Goal: Navigation & Orientation: Find specific page/section

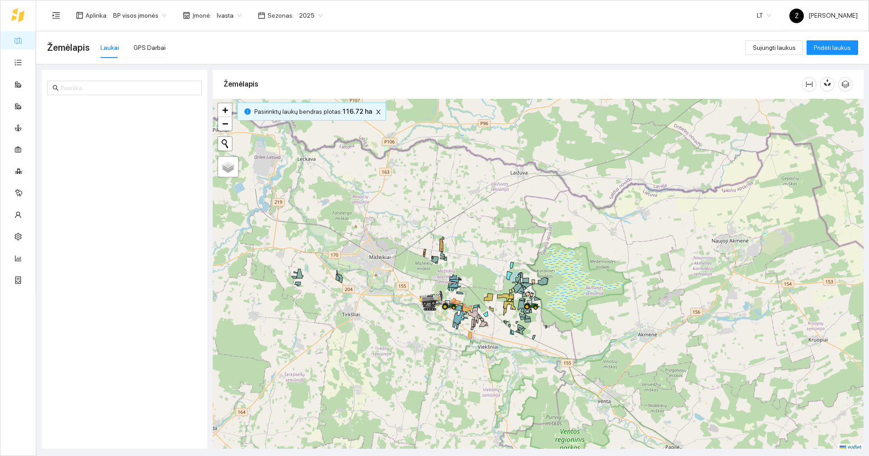
scroll to position [3, 0]
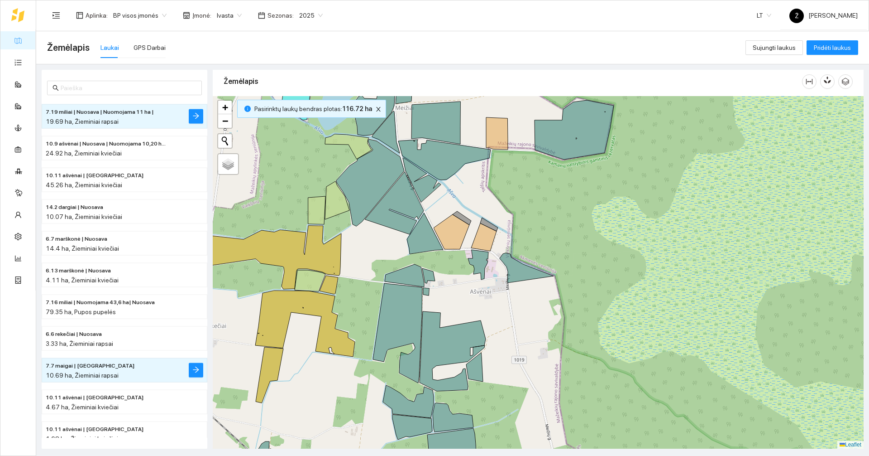
click at [299, 12] on span "2025" at bounding box center [311, 16] width 24 height 14
click at [304, 124] on div "2026" at bounding box center [304, 120] width 24 height 10
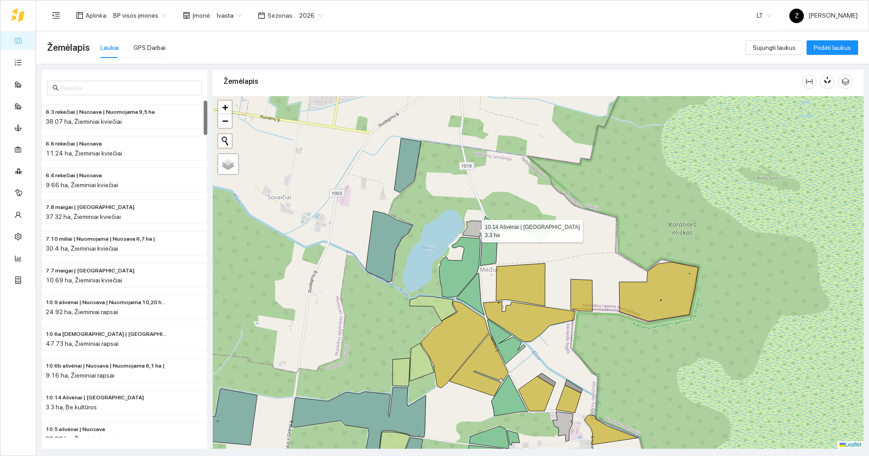
click at [471, 231] on icon at bounding box center [473, 229] width 20 height 17
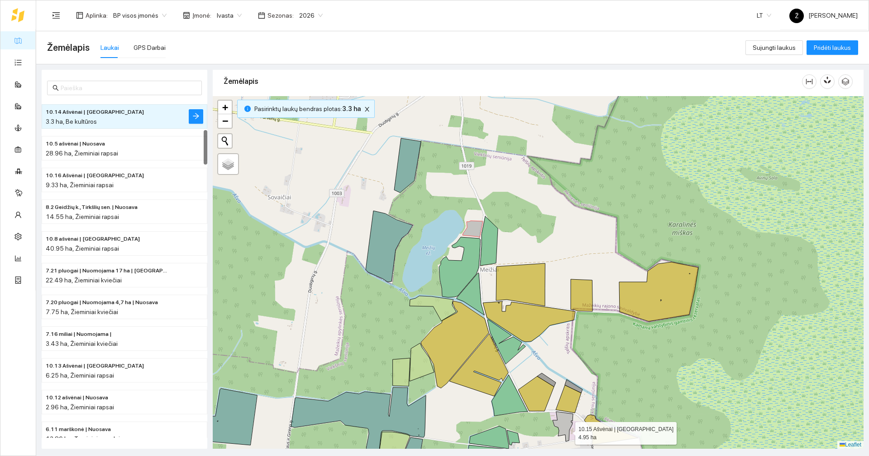
click at [567, 431] on icon at bounding box center [563, 426] width 20 height 30
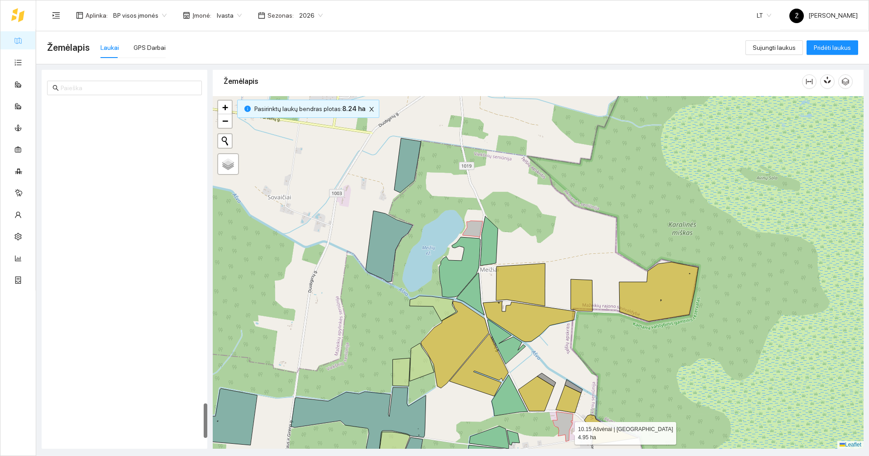
scroll to position [2922, 0]
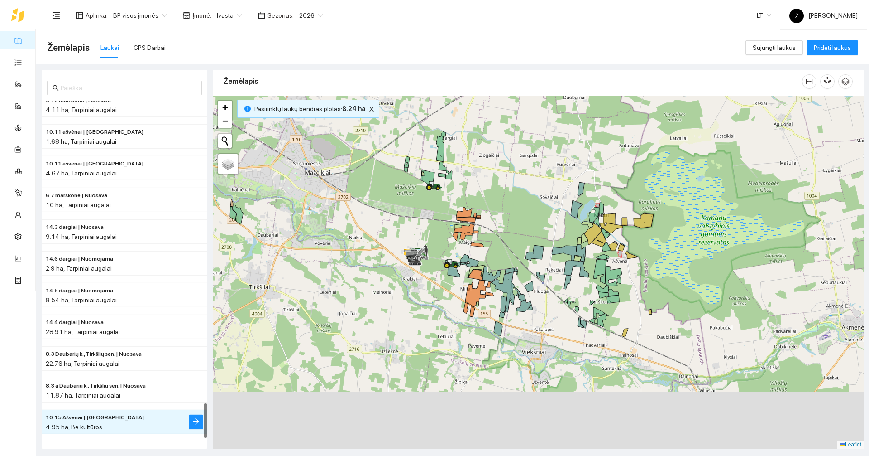
drag, startPoint x: 698, startPoint y: 369, endPoint x: 694, endPoint y: 265, distance: 103.3
click at [695, 268] on div at bounding box center [538, 272] width 651 height 352
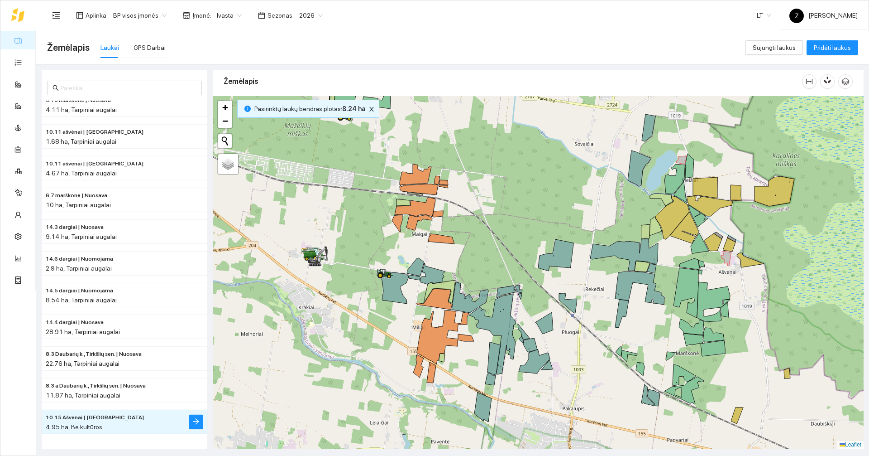
click at [475, 227] on div at bounding box center [538, 272] width 651 height 352
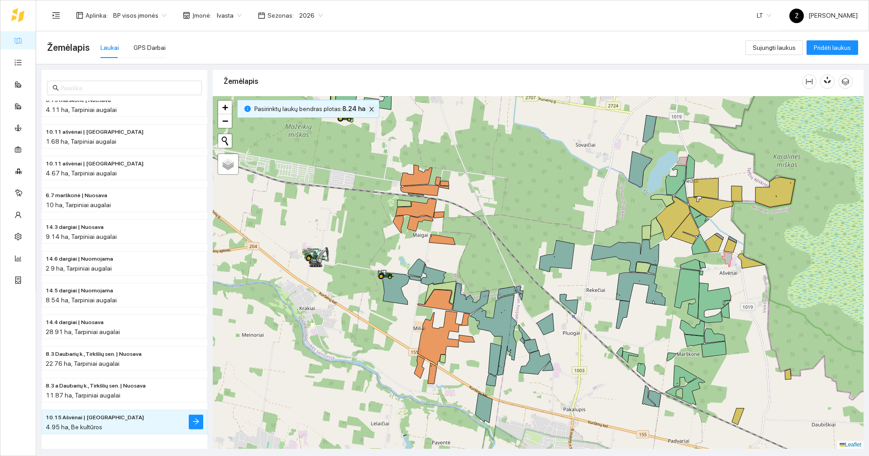
click at [370, 107] on icon "close" at bounding box center [372, 109] width 6 height 6
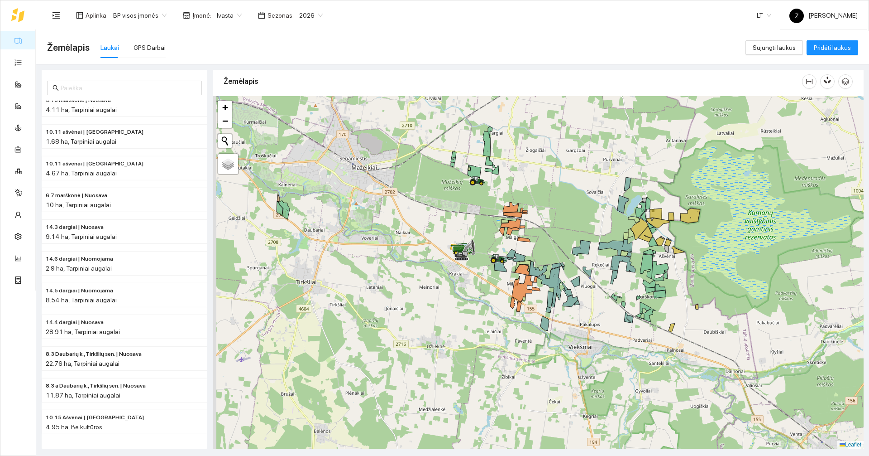
drag, startPoint x: 404, startPoint y: 202, endPoint x: 442, endPoint y: 208, distance: 38.1
click at [442, 208] on div at bounding box center [538, 272] width 651 height 352
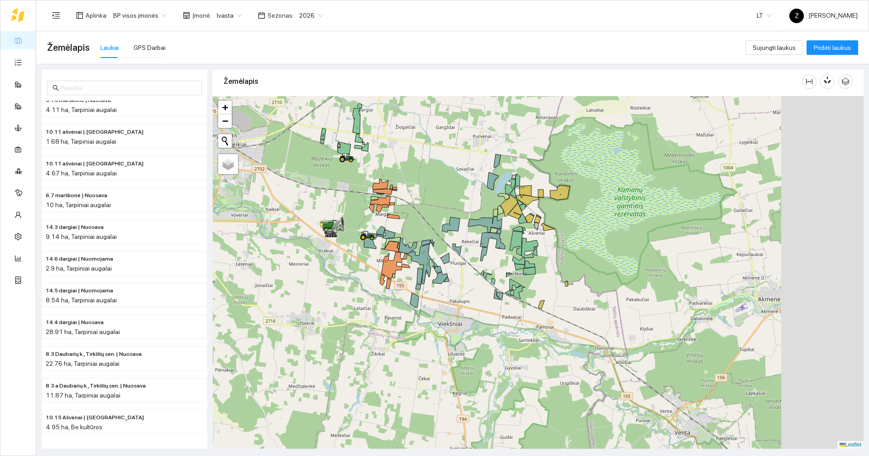
drag, startPoint x: 508, startPoint y: 214, endPoint x: 377, endPoint y: 191, distance: 132.4
click at [377, 191] on icon at bounding box center [382, 191] width 19 height 5
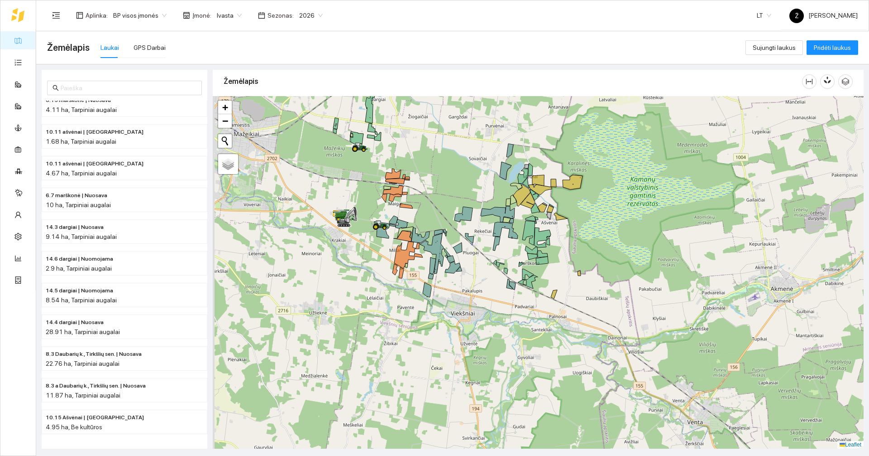
drag, startPoint x: 420, startPoint y: 184, endPoint x: 441, endPoint y: 189, distance: 21.9
click at [441, 189] on div at bounding box center [538, 272] width 651 height 352
drag, startPoint x: 418, startPoint y: 171, endPoint x: 535, endPoint y: 178, distance: 116.6
click at [535, 178] on div at bounding box center [538, 272] width 651 height 352
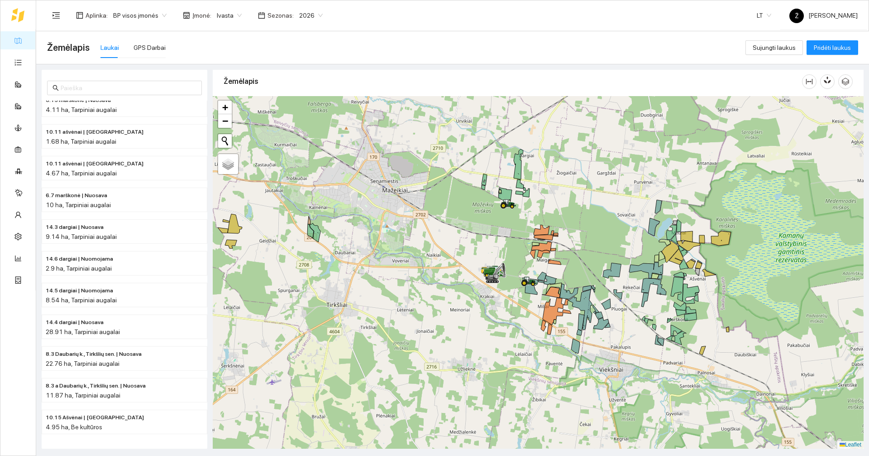
drag, startPoint x: 457, startPoint y: 155, endPoint x: 487, endPoint y: 203, distance: 56.5
click at [487, 203] on div at bounding box center [538, 272] width 651 height 352
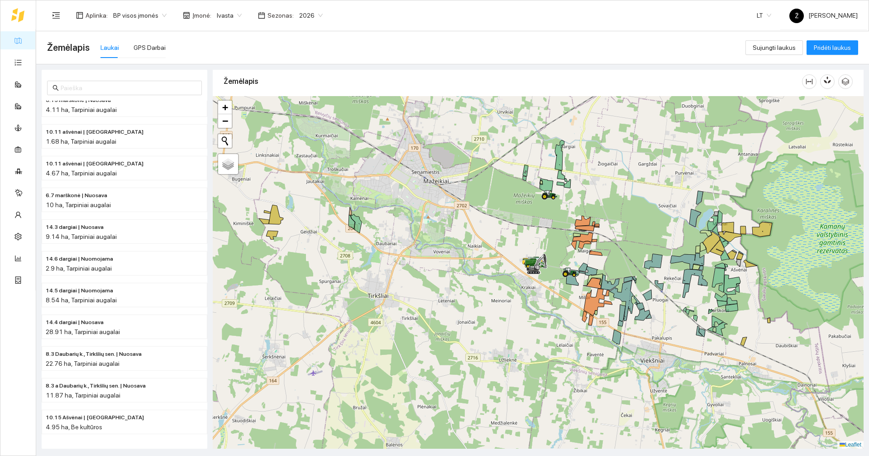
drag, startPoint x: 299, startPoint y: 209, endPoint x: 340, endPoint y: 200, distance: 42.2
click at [340, 200] on div at bounding box center [538, 272] width 651 height 352
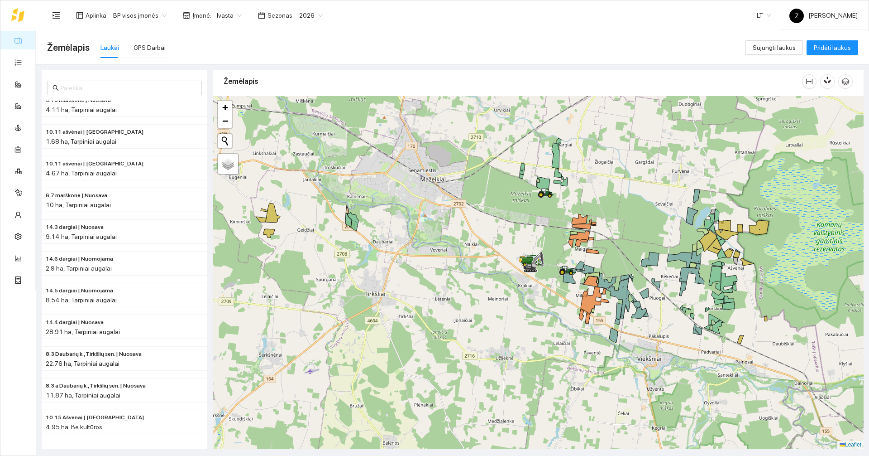
drag, startPoint x: 660, startPoint y: 212, endPoint x: 590, endPoint y: 195, distance: 72.2
click at [590, 195] on div at bounding box center [538, 272] width 651 height 352
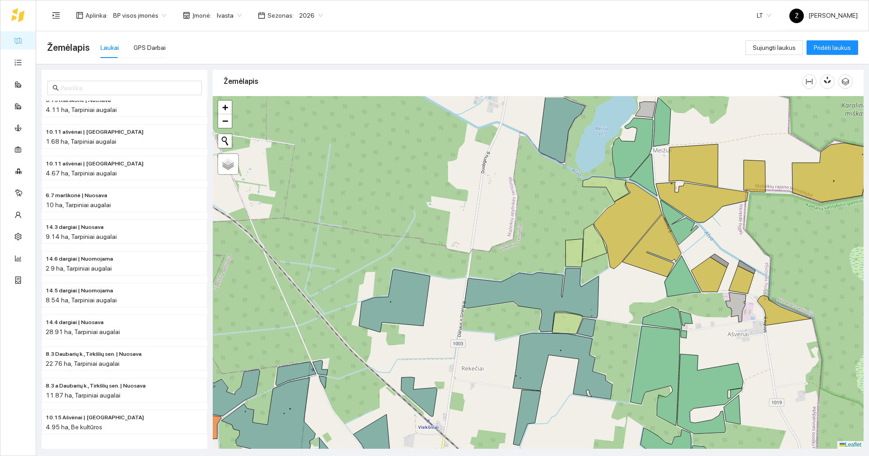
drag, startPoint x: 700, startPoint y: 162, endPoint x: 671, endPoint y: 220, distance: 65.0
click at [671, 220] on icon at bounding box center [702, 202] width 92 height 40
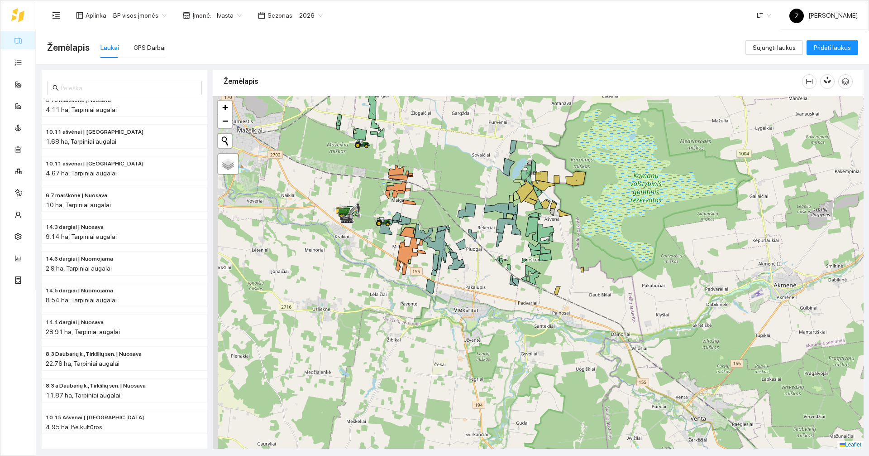
drag, startPoint x: 448, startPoint y: 176, endPoint x: 456, endPoint y: 168, distance: 11.5
click at [456, 168] on div at bounding box center [538, 272] width 651 height 352
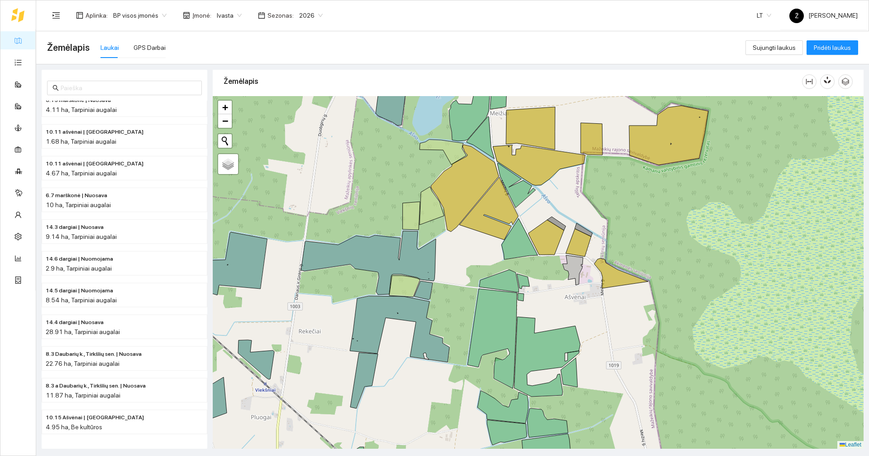
drag, startPoint x: 569, startPoint y: 190, endPoint x: 580, endPoint y: 208, distance: 20.9
click at [580, 208] on div at bounding box center [538, 272] width 651 height 352
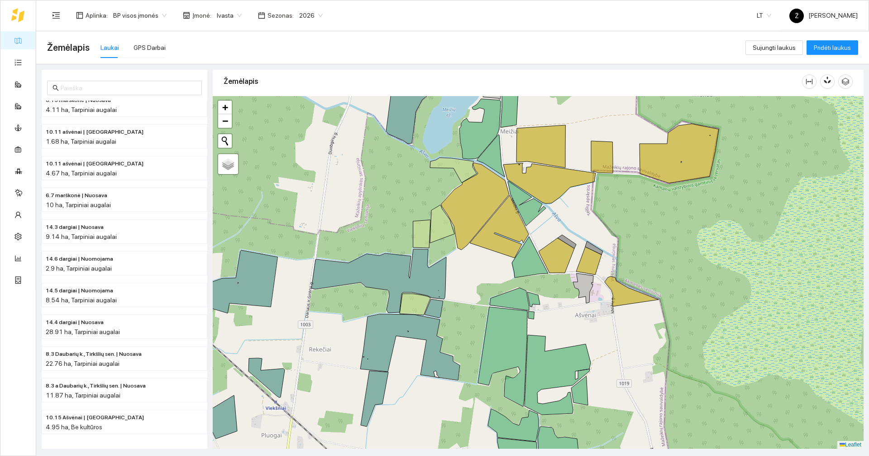
drag, startPoint x: 537, startPoint y: 123, endPoint x: 533, endPoint y: 167, distance: 43.6
click at [534, 166] on div at bounding box center [538, 272] width 651 height 352
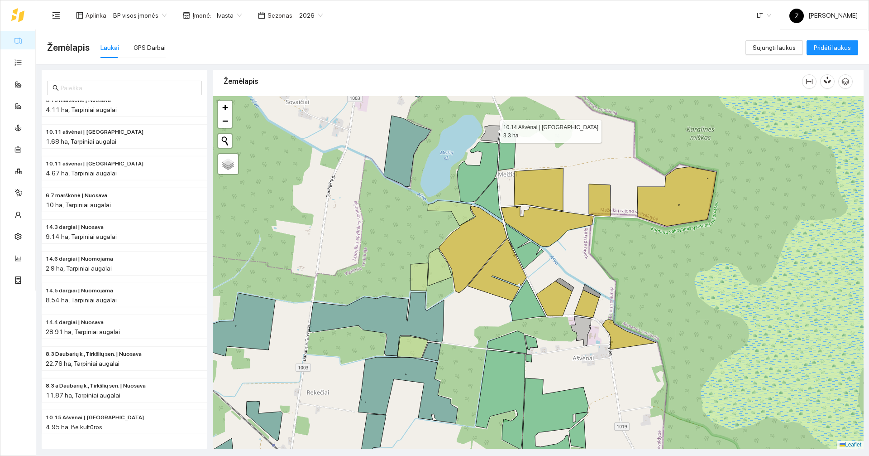
click at [492, 129] on icon at bounding box center [491, 133] width 20 height 17
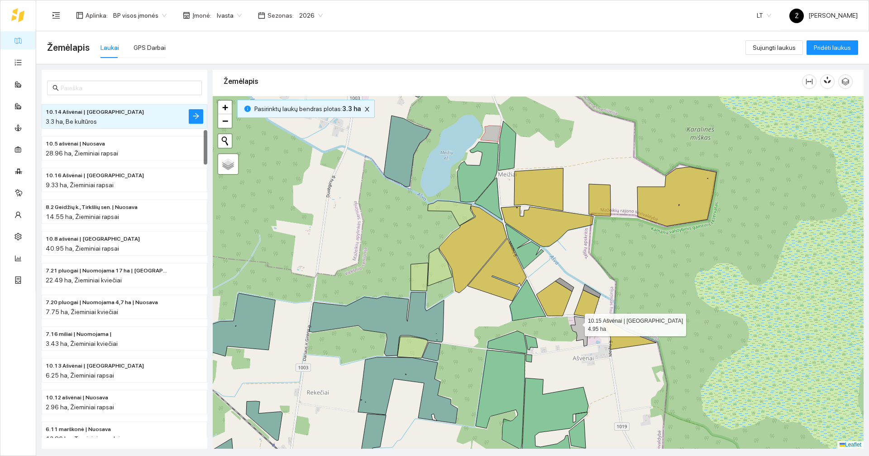
click at [577, 322] on icon at bounding box center [581, 331] width 20 height 30
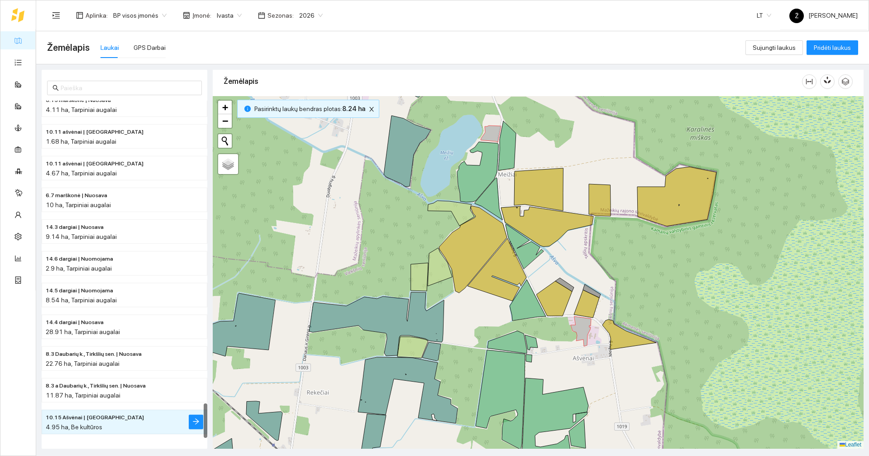
click at [489, 125] on div at bounding box center [538, 272] width 651 height 352
click at [489, 127] on icon at bounding box center [491, 133] width 20 height 17
click at [583, 327] on icon at bounding box center [581, 331] width 20 height 30
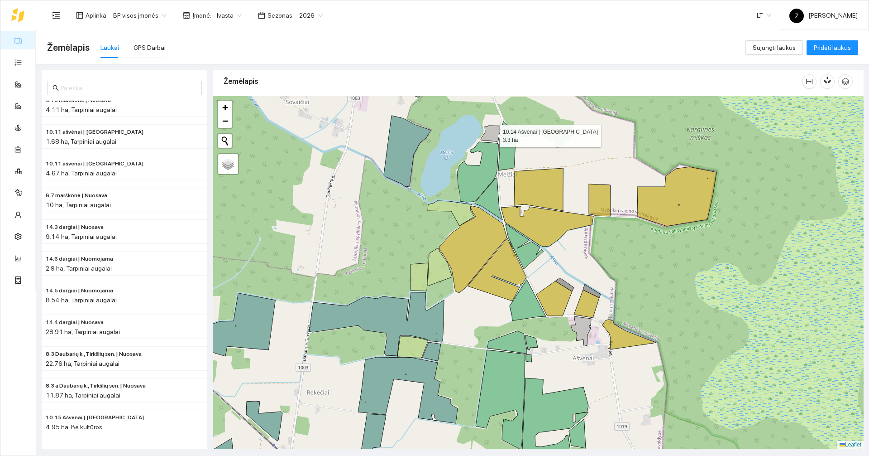
click at [491, 131] on icon at bounding box center [491, 133] width 20 height 17
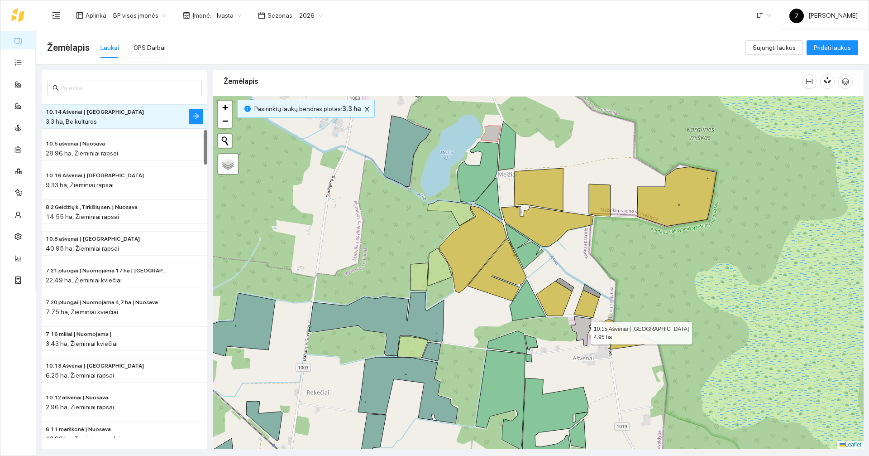
click at [582, 332] on icon at bounding box center [581, 331] width 20 height 30
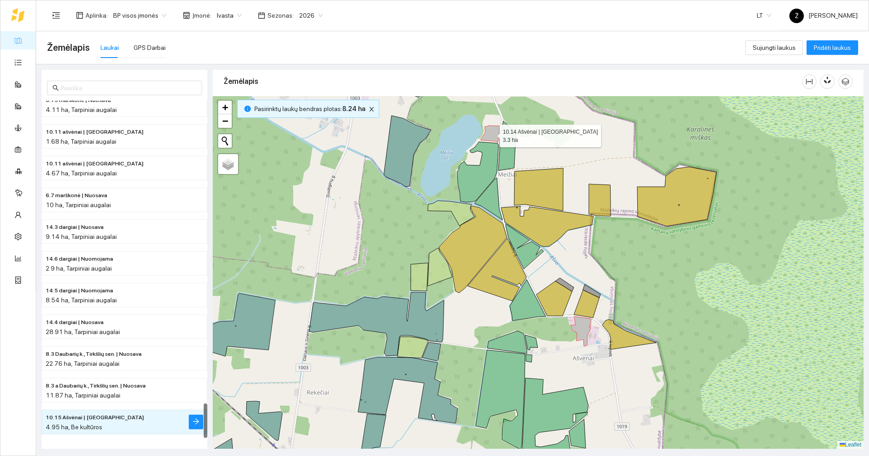
click at [494, 130] on icon at bounding box center [491, 133] width 20 height 17
click at [572, 321] on div at bounding box center [538, 272] width 651 height 352
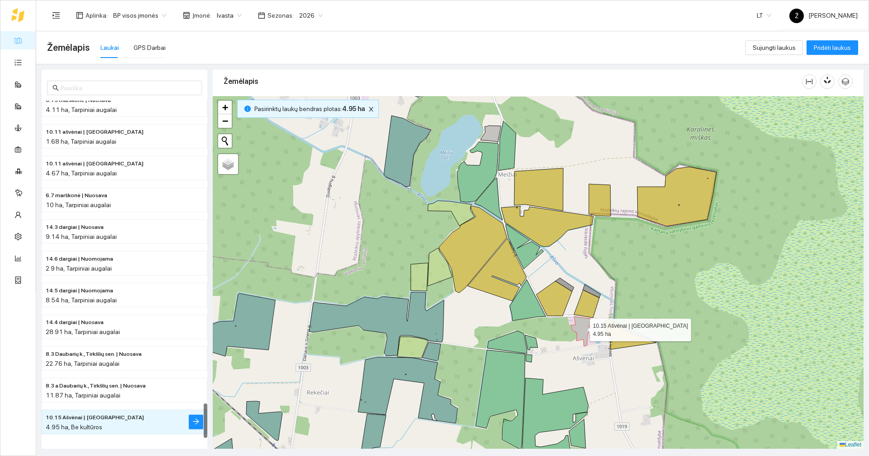
click at [582, 327] on icon at bounding box center [581, 331] width 20 height 30
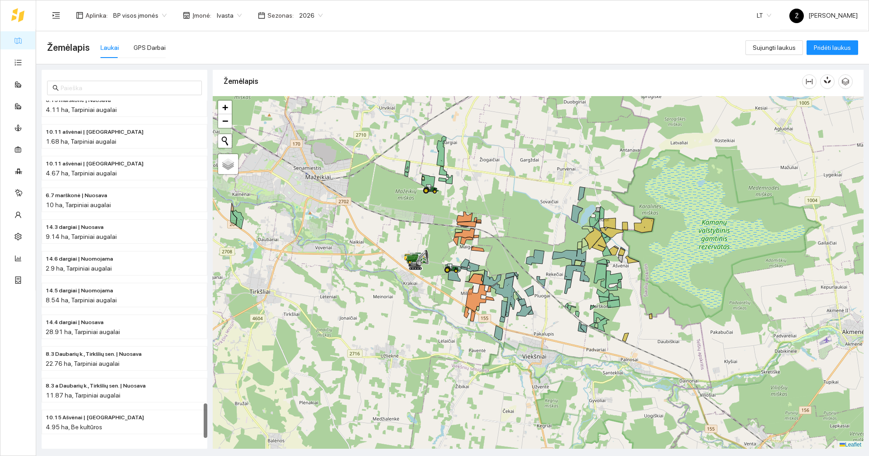
drag, startPoint x: 497, startPoint y: 247, endPoint x: 504, endPoint y: 231, distance: 17.1
click at [504, 231] on div at bounding box center [538, 272] width 651 height 352
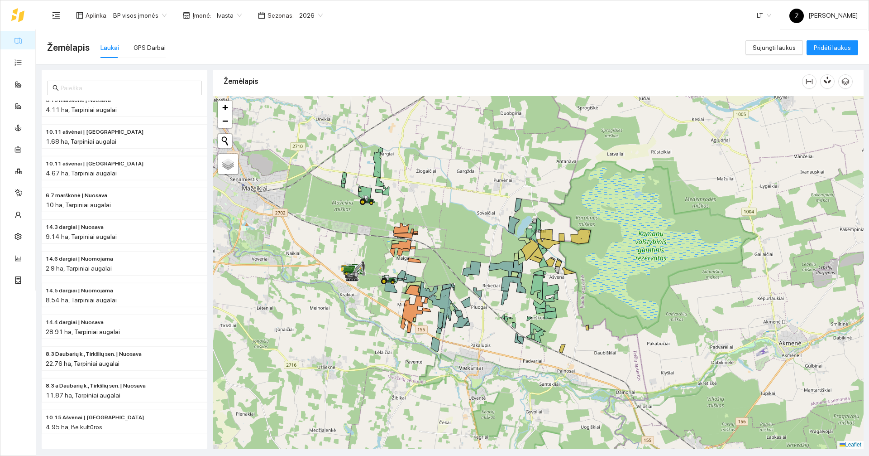
drag, startPoint x: 523, startPoint y: 209, endPoint x: 458, endPoint y: 224, distance: 66.6
click at [458, 224] on div at bounding box center [538, 272] width 651 height 352
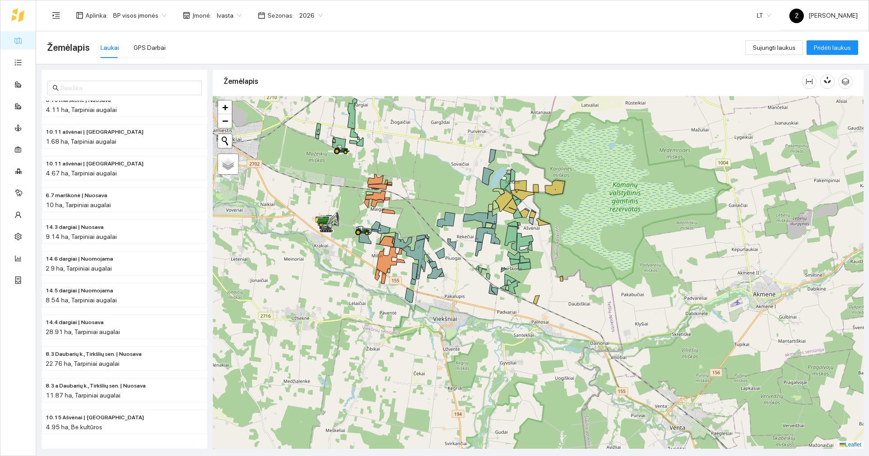
drag, startPoint x: 540, startPoint y: 254, endPoint x: 624, endPoint y: 298, distance: 95.4
click at [624, 298] on div at bounding box center [538, 272] width 651 height 352
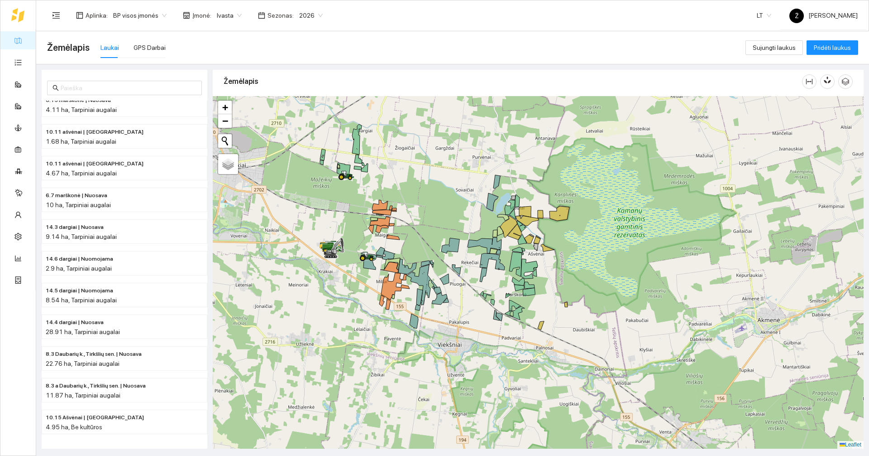
drag, startPoint x: 469, startPoint y: 184, endPoint x: 429, endPoint y: 186, distance: 39.9
click at [429, 186] on div at bounding box center [538, 272] width 651 height 352
drag, startPoint x: 429, startPoint y: 186, endPoint x: 442, endPoint y: 202, distance: 20.9
click at [442, 202] on div at bounding box center [538, 272] width 651 height 352
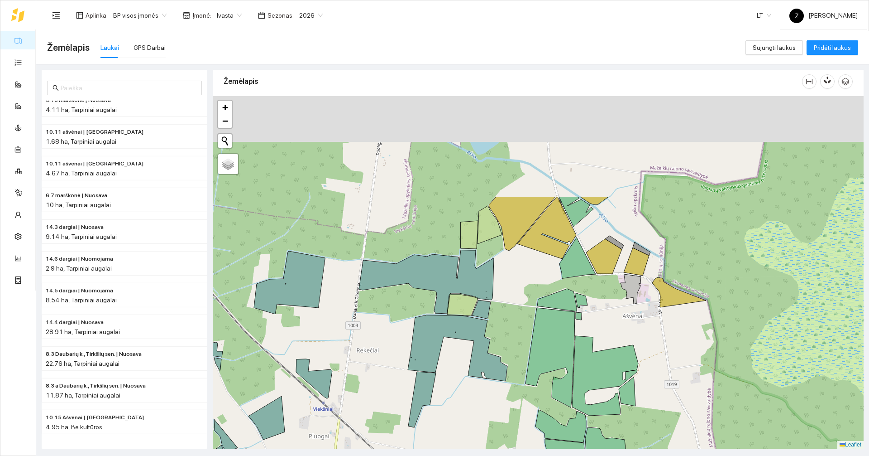
drag, startPoint x: 517, startPoint y: 222, endPoint x: 523, endPoint y: 358, distance: 136.0
click at [523, 358] on div at bounding box center [538, 272] width 651 height 352
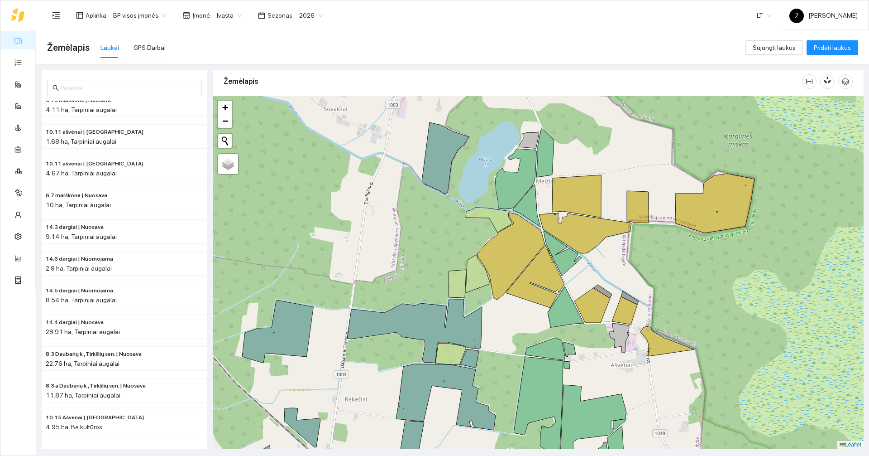
drag, startPoint x: 523, startPoint y: 293, endPoint x: 513, endPoint y: 336, distance: 44.6
click at [511, 342] on div at bounding box center [538, 272] width 651 height 352
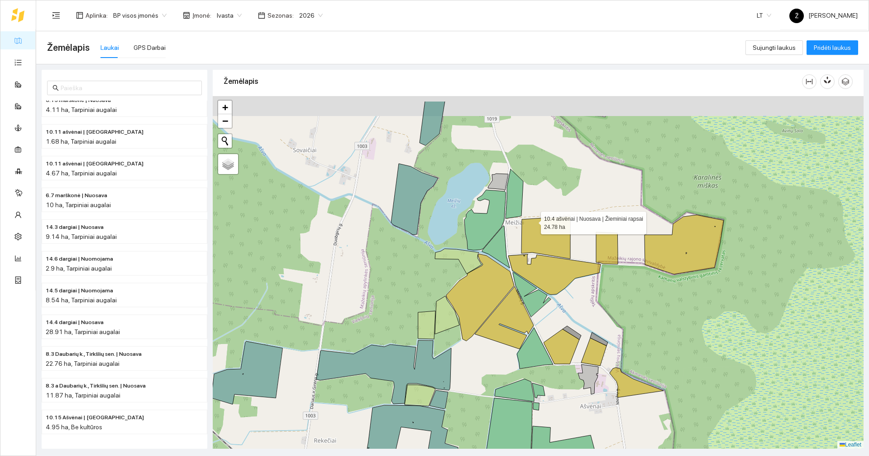
drag, startPoint x: 564, startPoint y: 179, endPoint x: 532, endPoint y: 219, distance: 51.5
click at [533, 220] on icon at bounding box center [546, 237] width 49 height 43
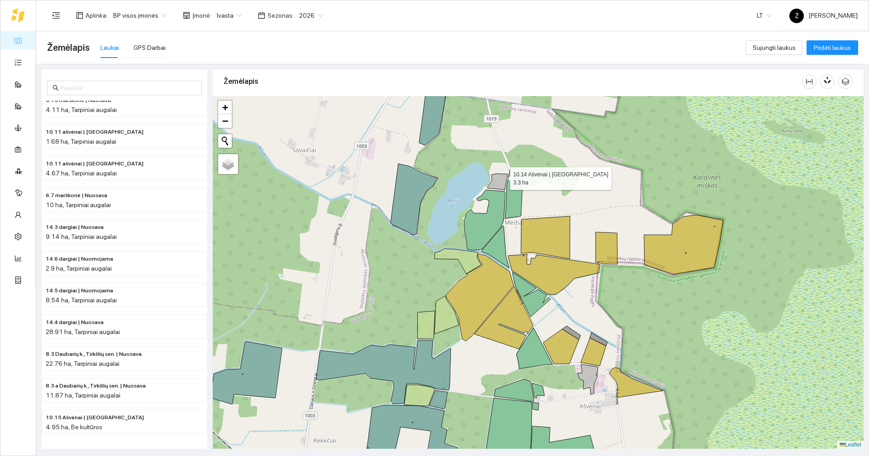
click at [502, 176] on icon at bounding box center [498, 181] width 20 height 17
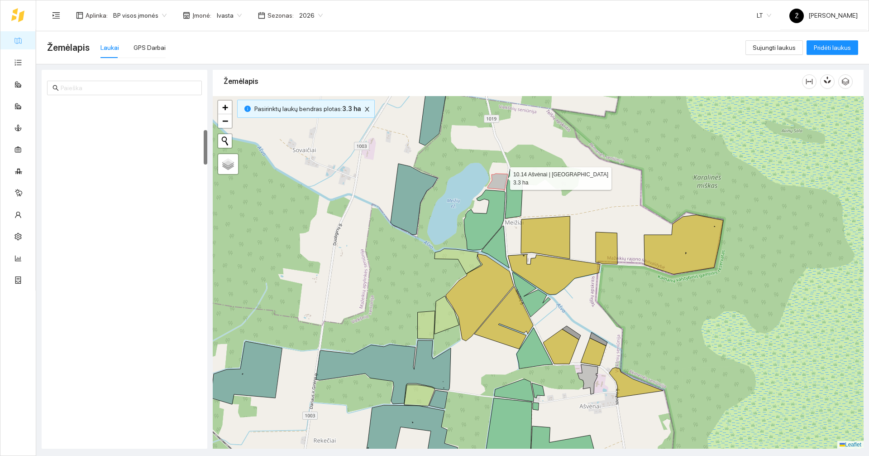
scroll to position [285, 0]
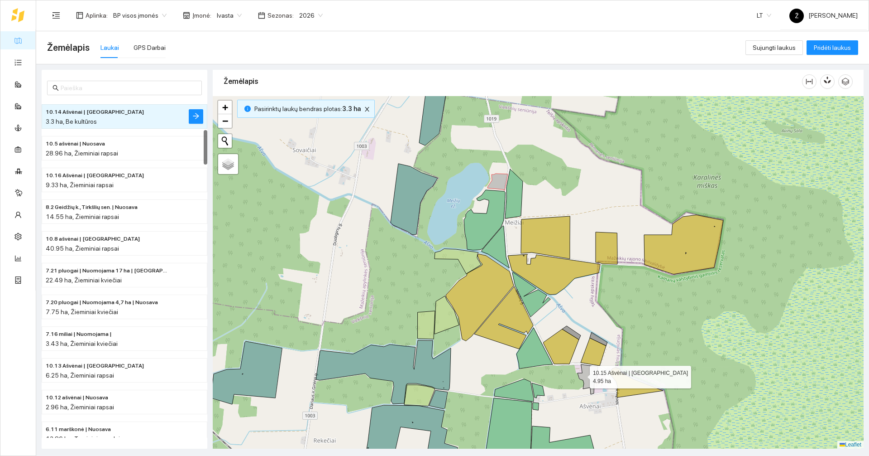
click at [582, 374] on icon at bounding box center [588, 379] width 20 height 30
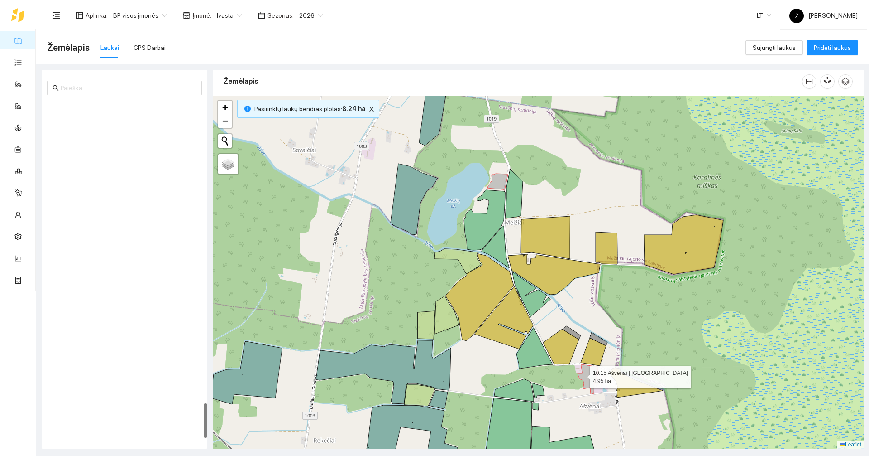
scroll to position [2922, 0]
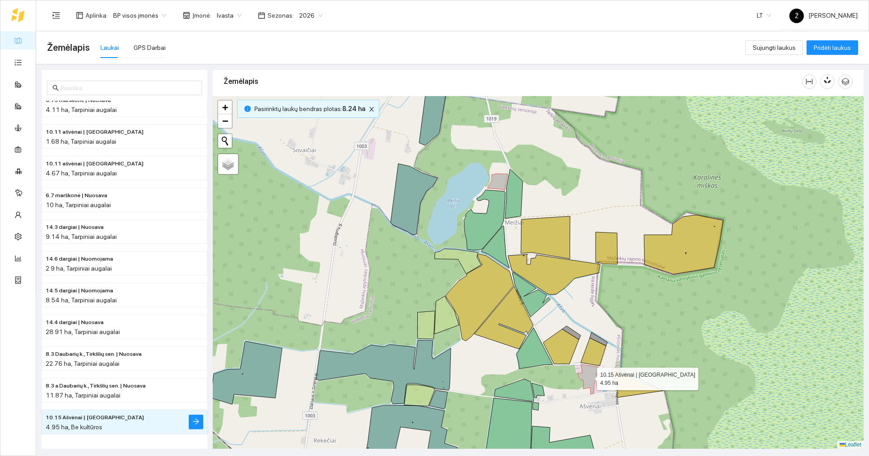
click at [587, 371] on icon at bounding box center [588, 379] width 20 height 30
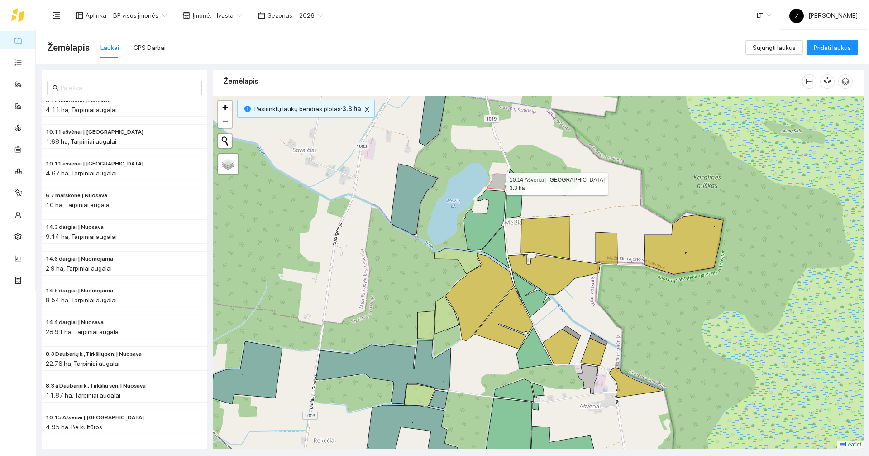
click at [494, 183] on icon at bounding box center [498, 181] width 20 height 17
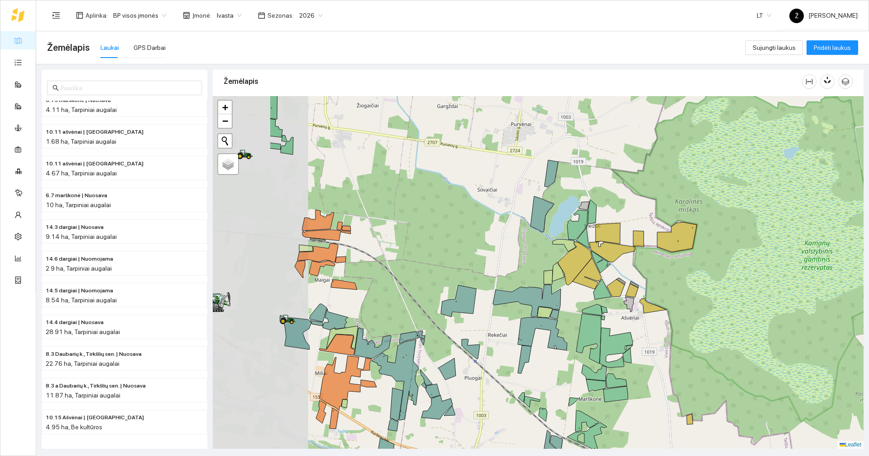
drag, startPoint x: 374, startPoint y: 252, endPoint x: 521, endPoint y: 220, distance: 150.6
click at [521, 221] on div at bounding box center [538, 272] width 651 height 352
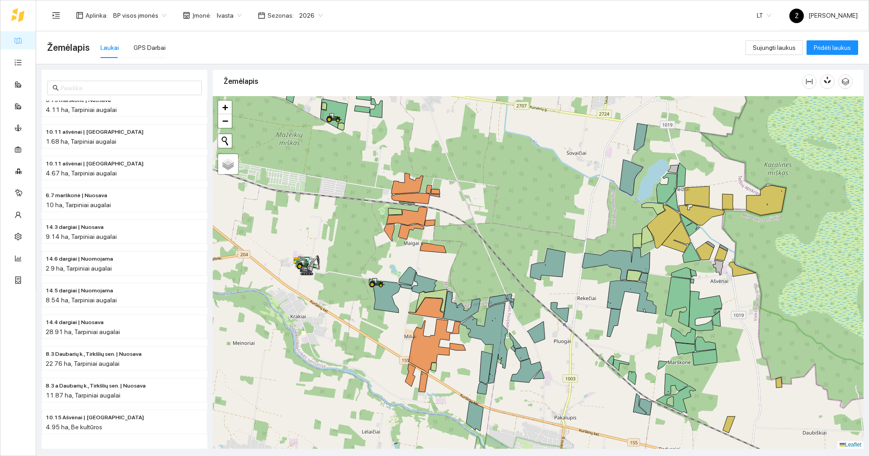
drag, startPoint x: 493, startPoint y: 241, endPoint x: 439, endPoint y: 191, distance: 74.0
click at [439, 191] on div at bounding box center [538, 272] width 651 height 352
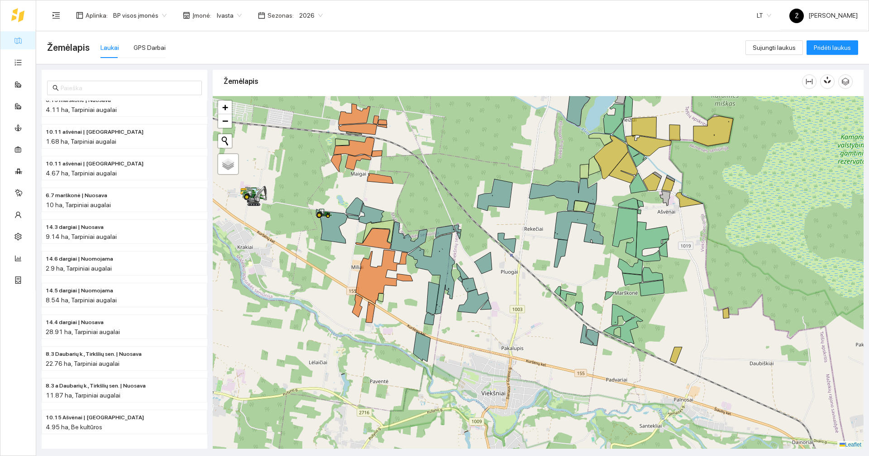
drag, startPoint x: 440, startPoint y: 185, endPoint x: 441, endPoint y: 167, distance: 18.6
click at [441, 167] on div at bounding box center [538, 272] width 651 height 352
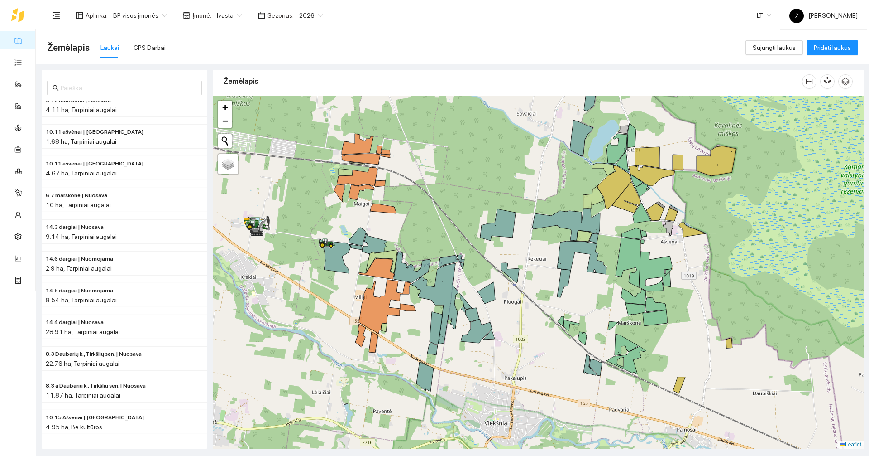
drag, startPoint x: 446, startPoint y: 176, endPoint x: 449, endPoint y: 206, distance: 30.1
click at [449, 206] on div at bounding box center [538, 272] width 651 height 352
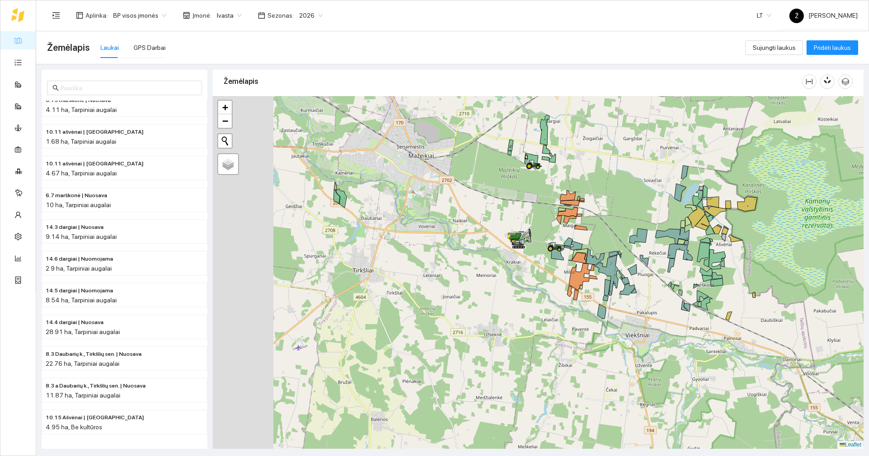
drag, startPoint x: 447, startPoint y: 195, endPoint x: 615, endPoint y: 202, distance: 168.1
click at [650, 213] on div at bounding box center [538, 272] width 651 height 352
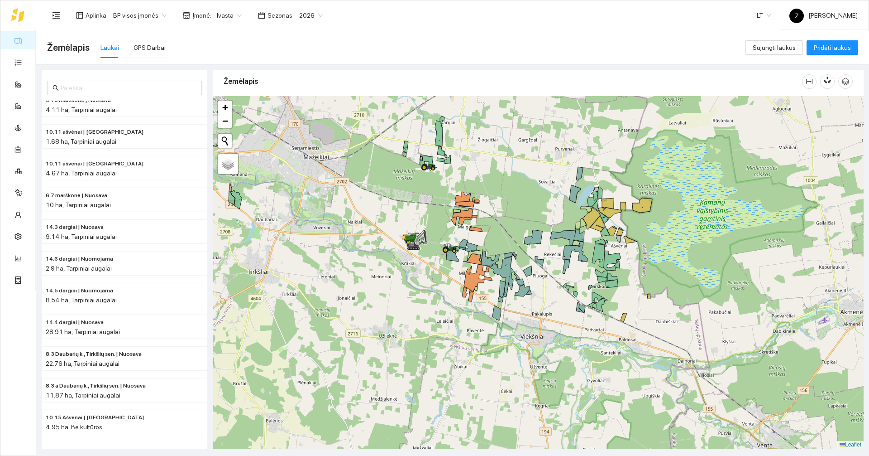
drag, startPoint x: 519, startPoint y: 197, endPoint x: 322, endPoint y: 199, distance: 197.0
click at [322, 199] on div at bounding box center [538, 272] width 651 height 352
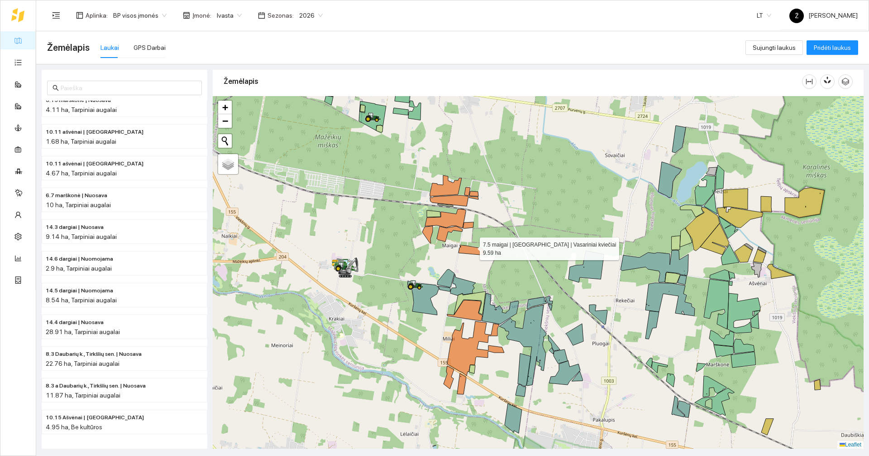
click at [472, 247] on icon at bounding box center [472, 250] width 26 height 10
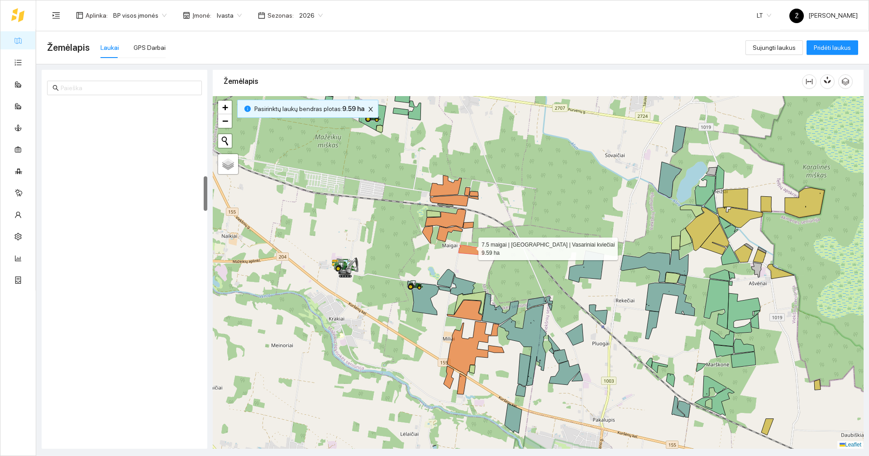
scroll to position [729, 0]
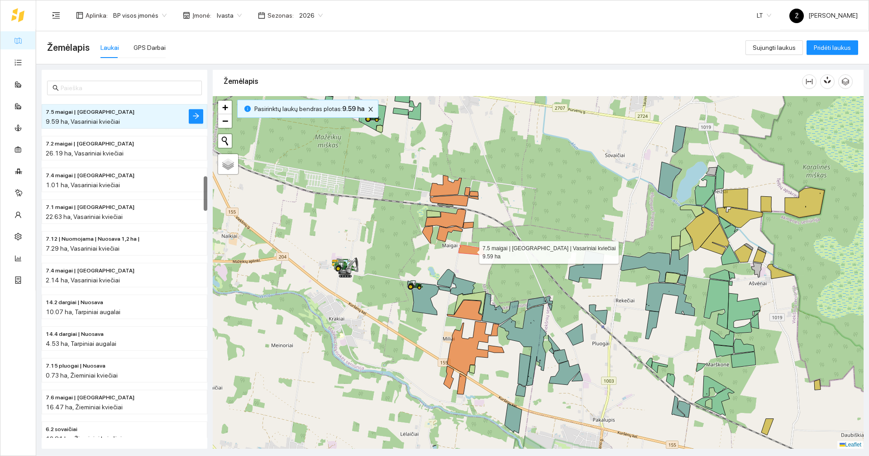
click at [470, 249] on icon at bounding box center [472, 250] width 26 height 10
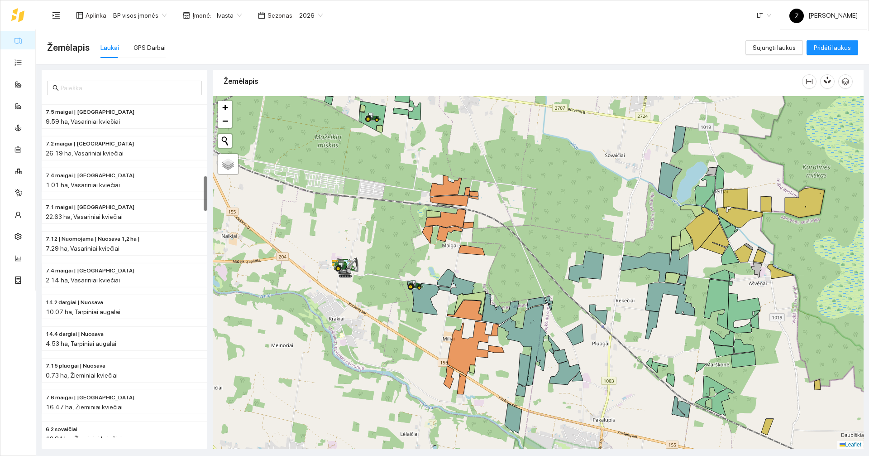
click at [437, 230] on div at bounding box center [538, 272] width 651 height 352
click at [447, 231] on icon at bounding box center [450, 233] width 26 height 15
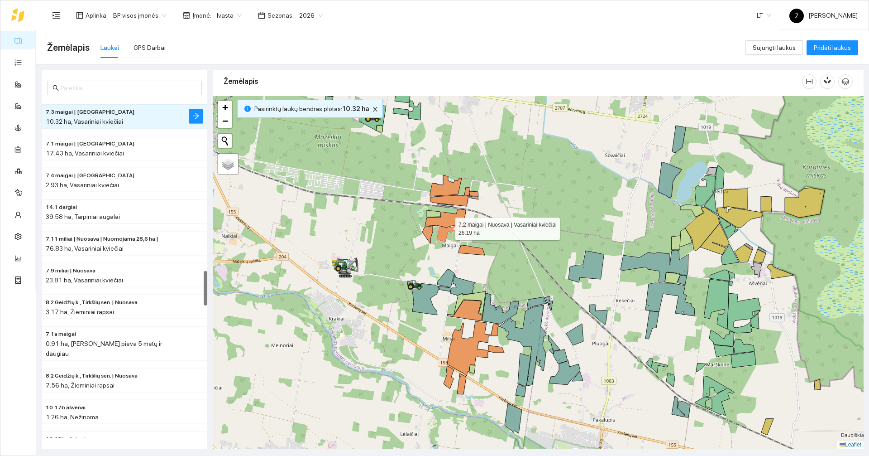
click at [447, 222] on icon at bounding box center [445, 218] width 41 height 19
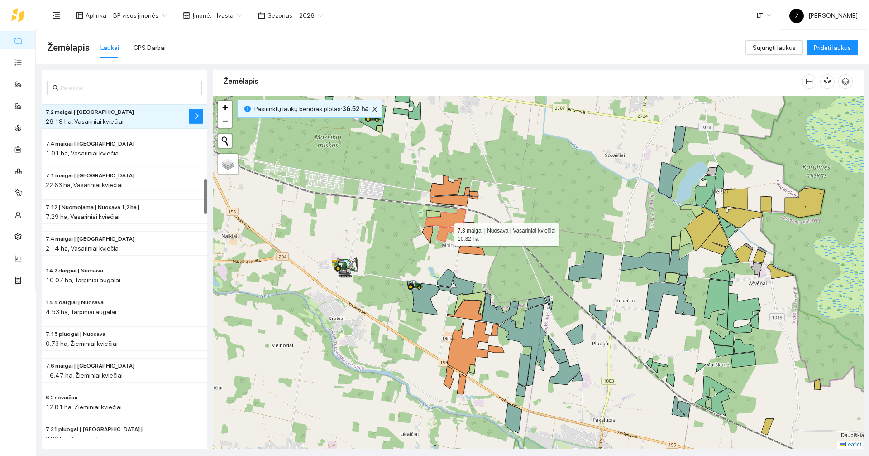
click at [445, 232] on icon at bounding box center [450, 233] width 26 height 15
click at [425, 234] on icon at bounding box center [427, 234] width 10 height 17
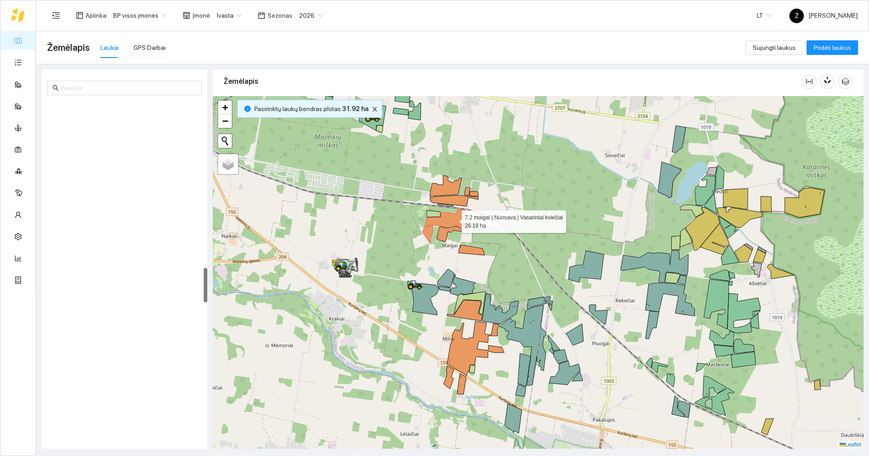
scroll to position [1615, 0]
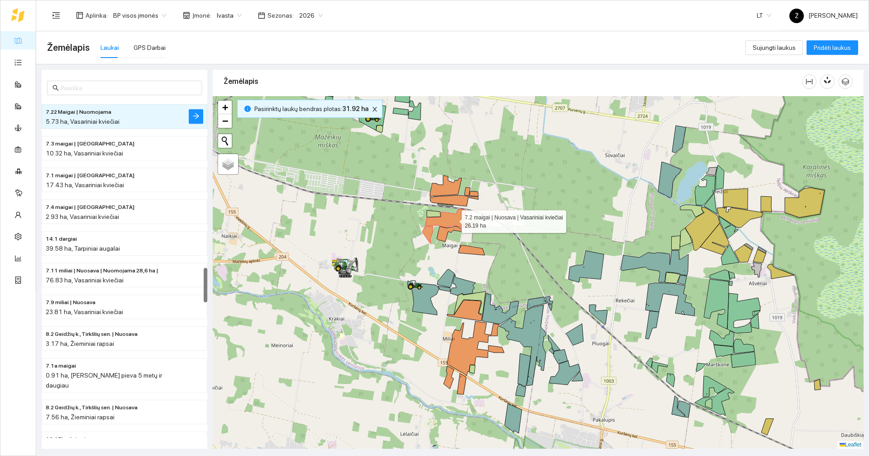
click at [454, 219] on icon at bounding box center [445, 218] width 41 height 19
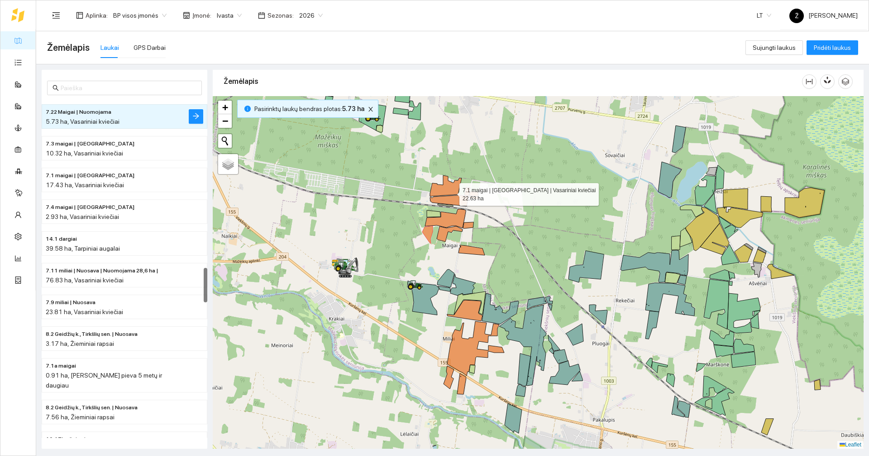
click at [451, 192] on icon at bounding box center [446, 185] width 32 height 21
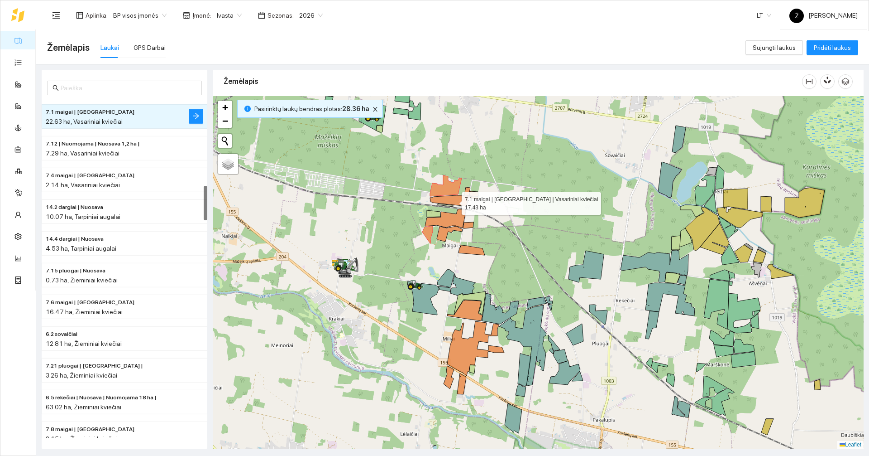
click at [454, 201] on icon at bounding box center [449, 200] width 38 height 11
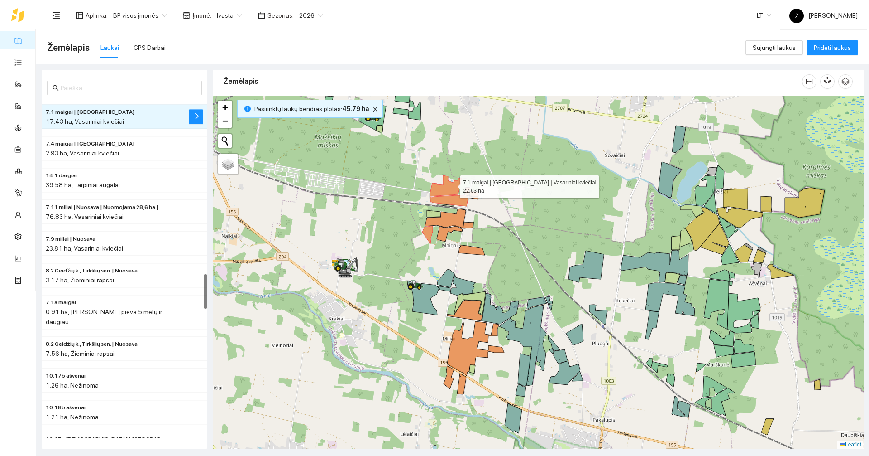
click at [451, 184] on icon at bounding box center [446, 185] width 32 height 21
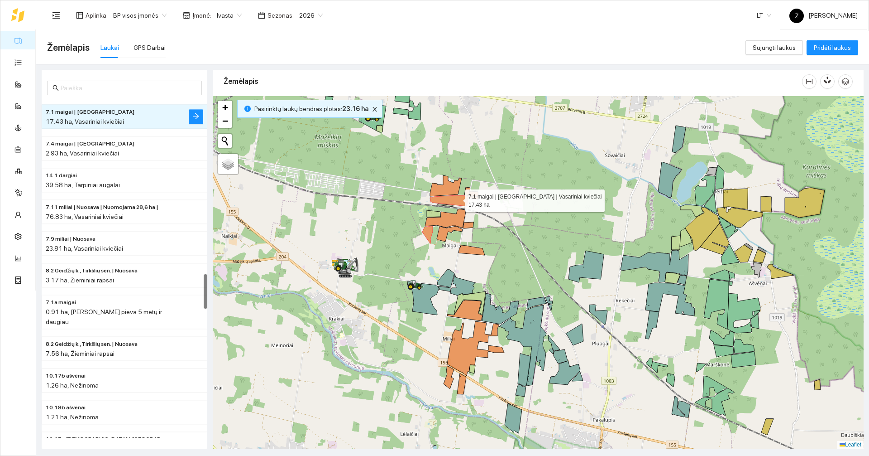
click at [457, 198] on icon at bounding box center [449, 200] width 38 height 11
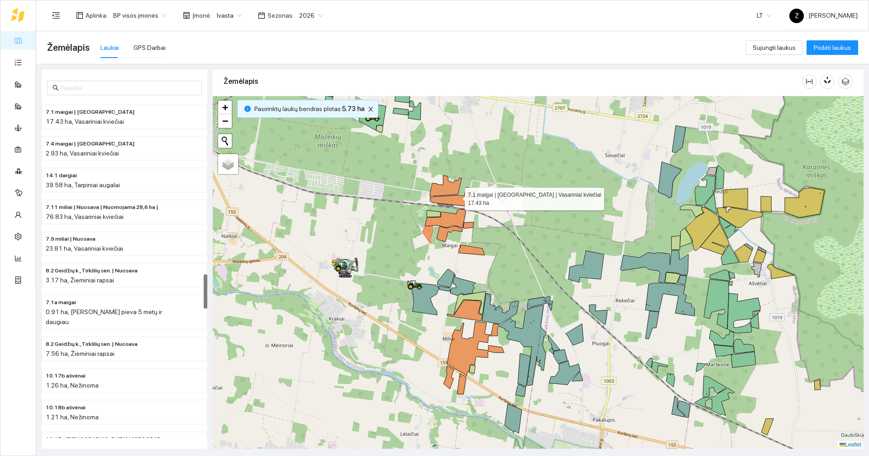
click at [456, 194] on icon at bounding box center [446, 185] width 32 height 21
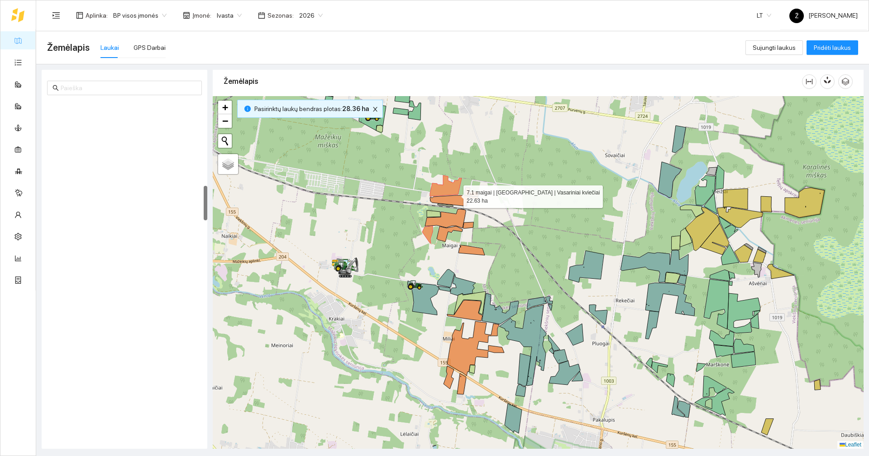
scroll to position [824, 0]
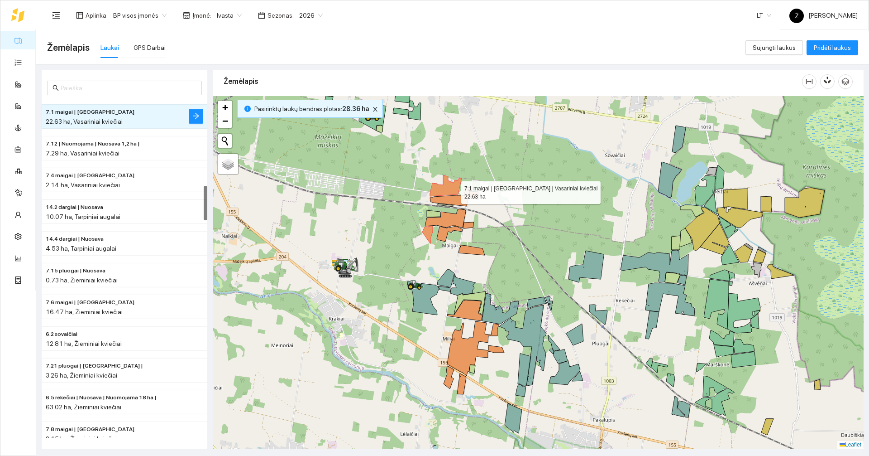
click at [453, 190] on icon at bounding box center [446, 185] width 32 height 21
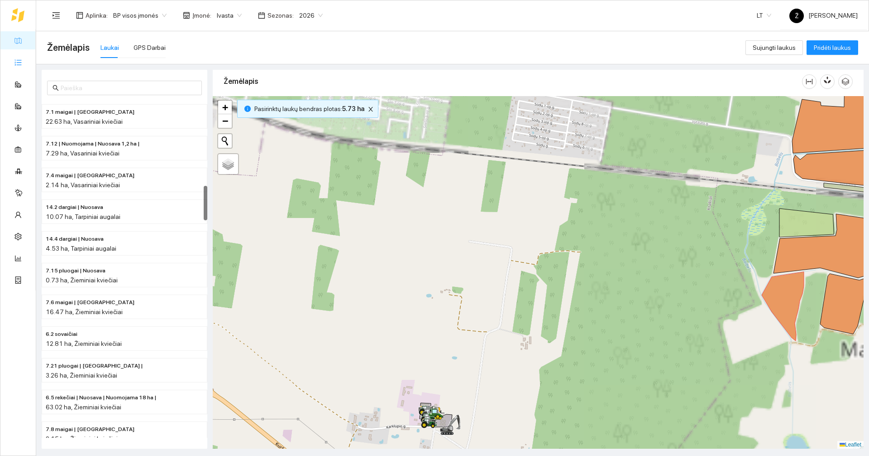
click at [26, 64] on link "Užduotys" at bounding box center [39, 61] width 27 height 7
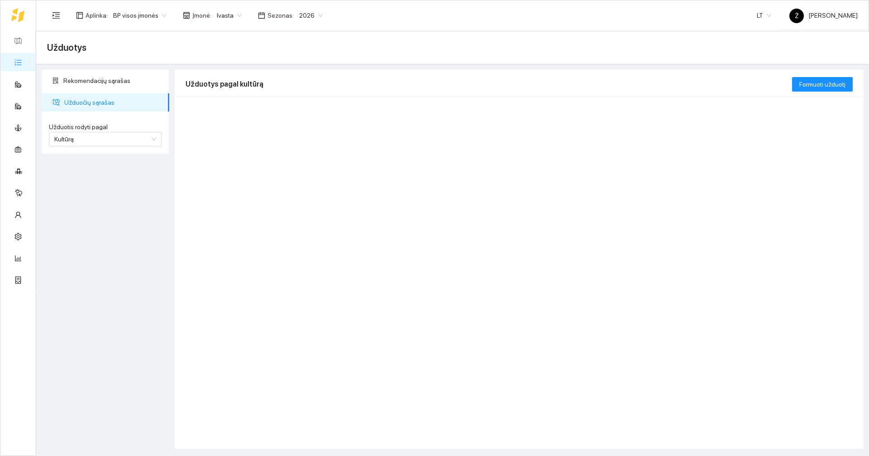
click at [231, 17] on span "Ivasta" at bounding box center [229, 16] width 25 height 14
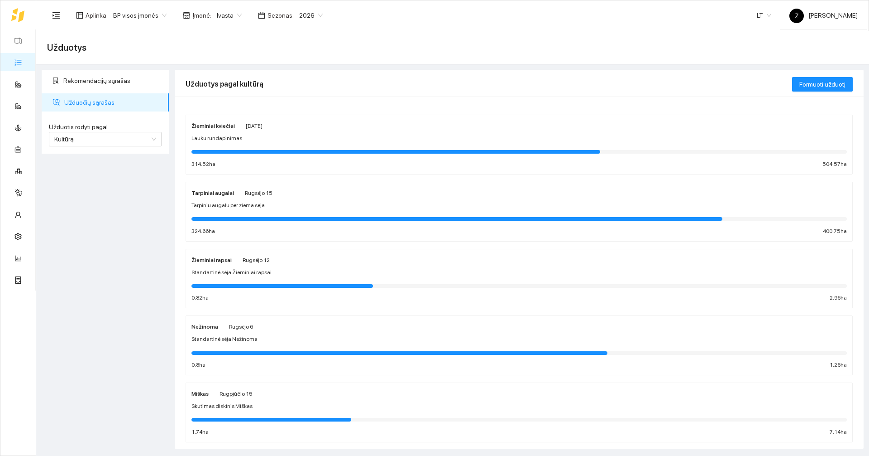
click at [18, 15] on icon at bounding box center [17, 15] width 13 height 14
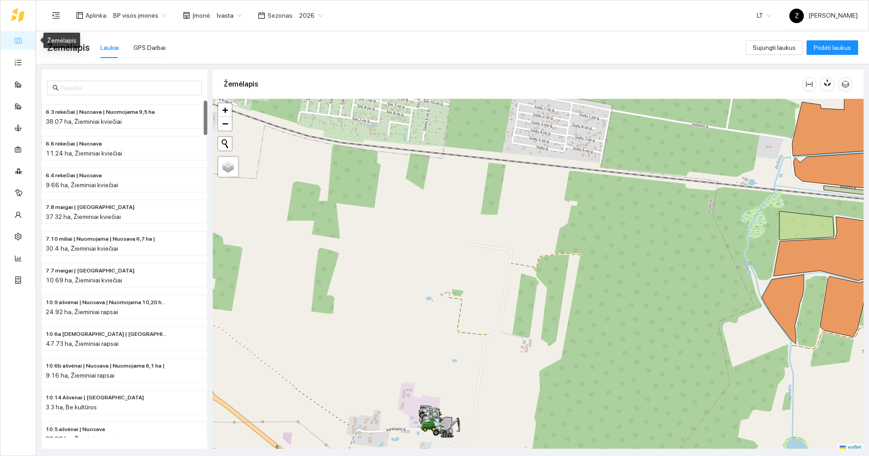
click at [26, 39] on link "Žemėlapis" at bounding box center [40, 40] width 29 height 7
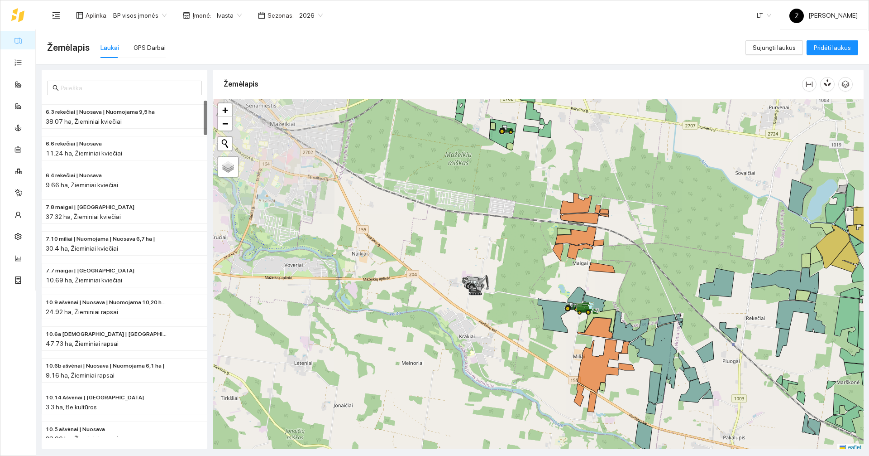
scroll to position [3, 0]
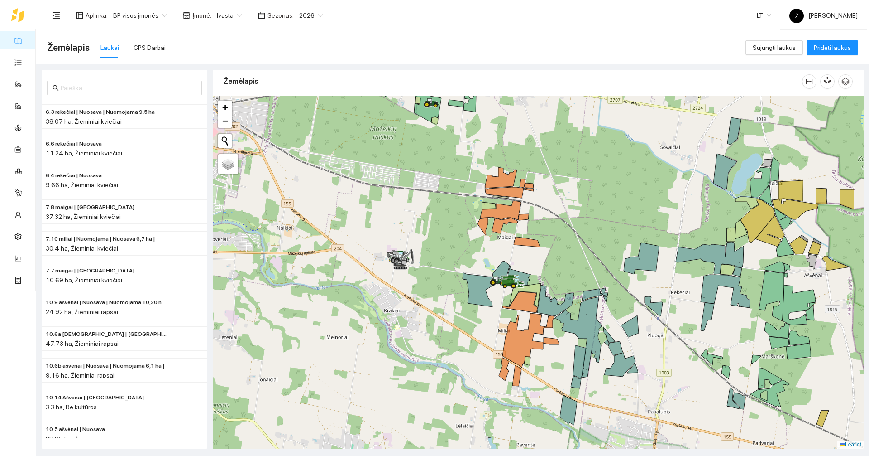
drag, startPoint x: 527, startPoint y: 243, endPoint x: 452, endPoint y: 220, distance: 78.6
click at [452, 220] on div at bounding box center [538, 272] width 651 height 352
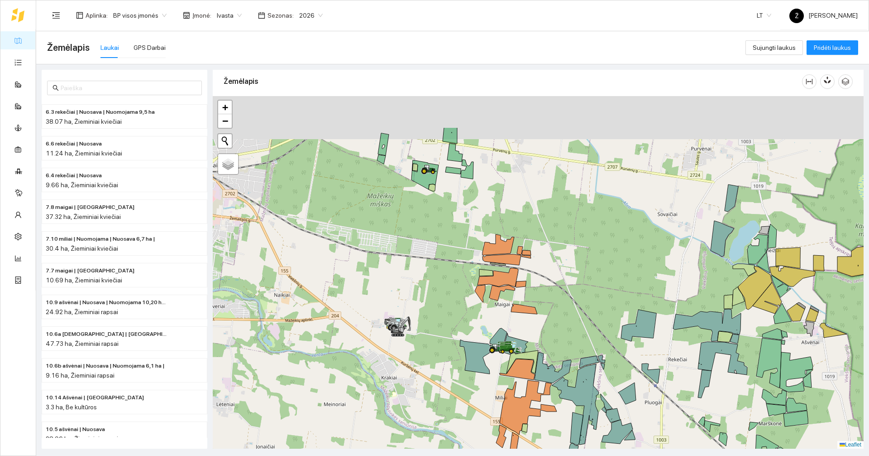
drag, startPoint x: 412, startPoint y: 169, endPoint x: 409, endPoint y: 255, distance: 85.6
click at [408, 259] on div at bounding box center [538, 272] width 651 height 352
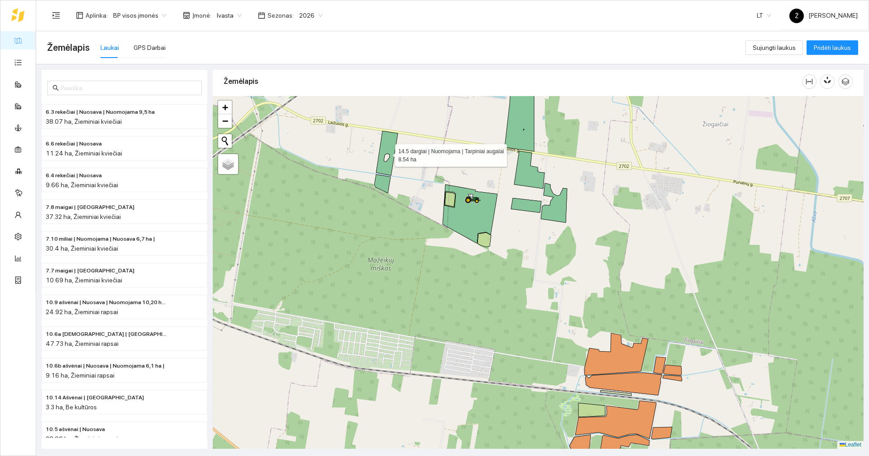
click at [388, 146] on icon at bounding box center [387, 153] width 22 height 44
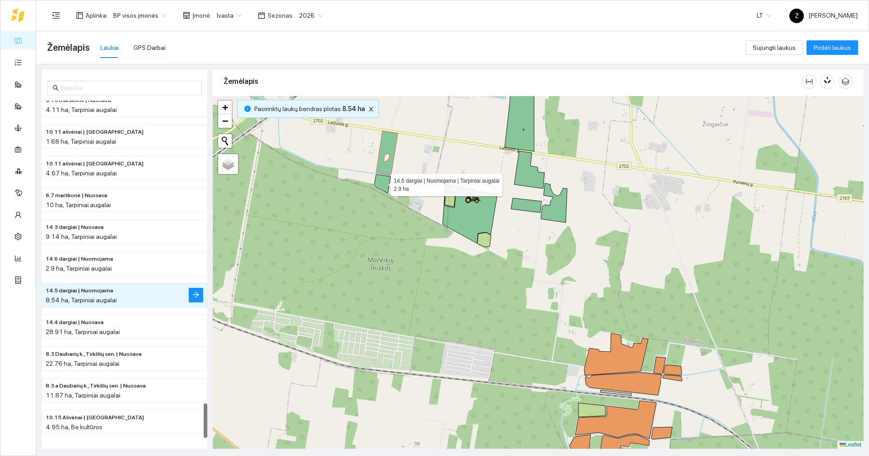
click at [385, 185] on icon at bounding box center [382, 183] width 16 height 19
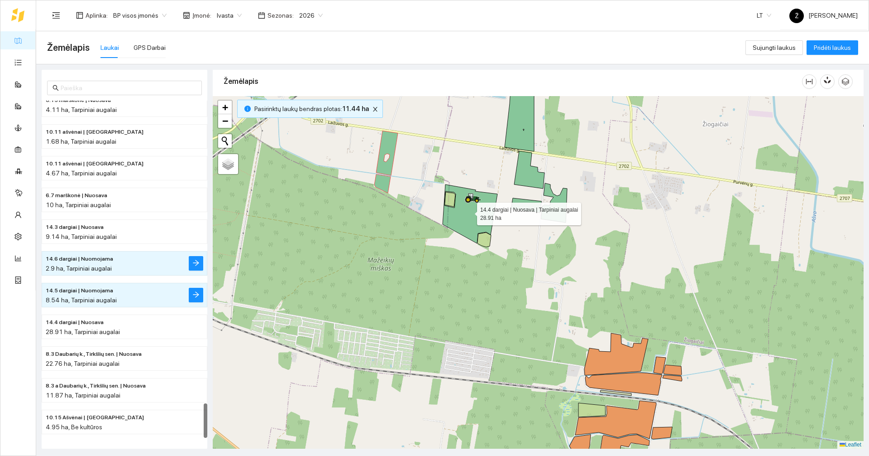
click at [469, 226] on icon at bounding box center [470, 213] width 55 height 59
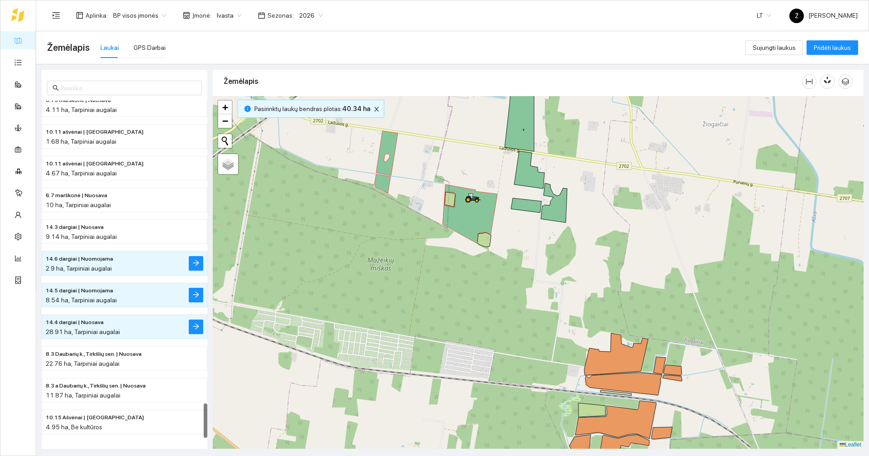
click at [523, 210] on icon at bounding box center [526, 205] width 30 height 14
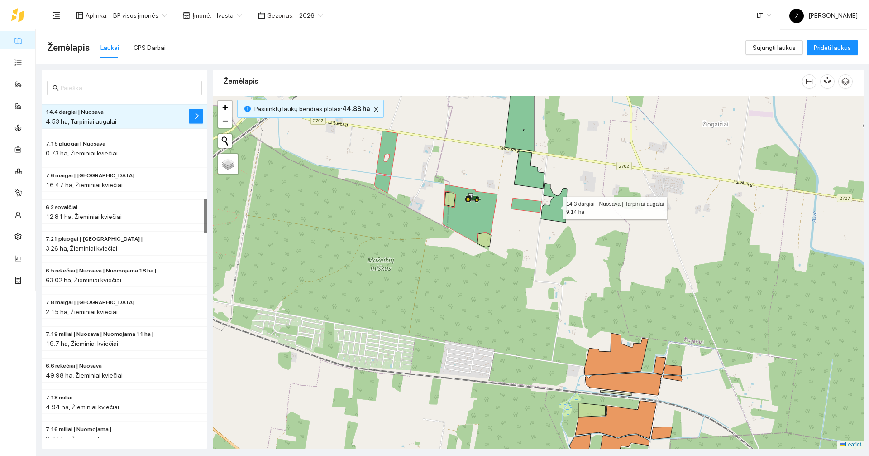
click at [549, 208] on icon at bounding box center [554, 202] width 26 height 39
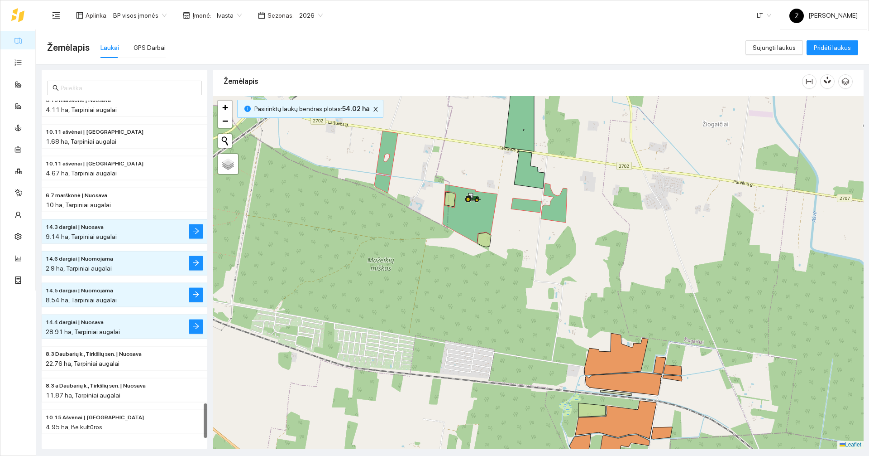
click at [537, 187] on icon at bounding box center [529, 170] width 30 height 38
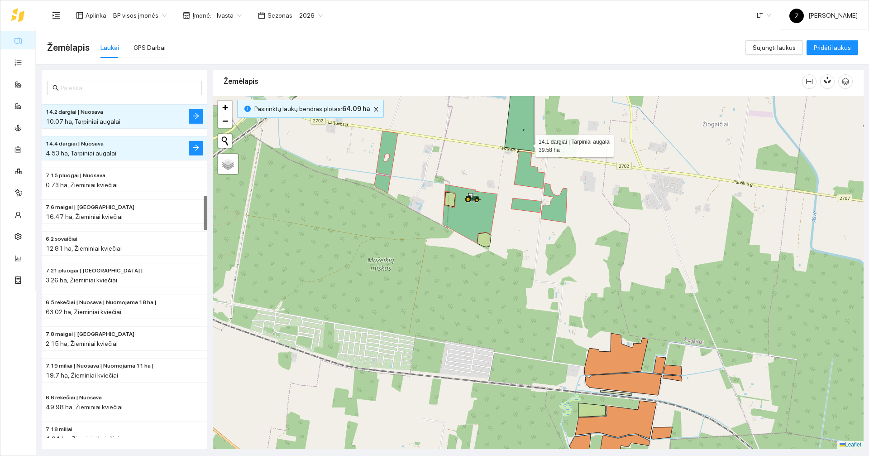
click at [527, 141] on icon at bounding box center [520, 105] width 30 height 91
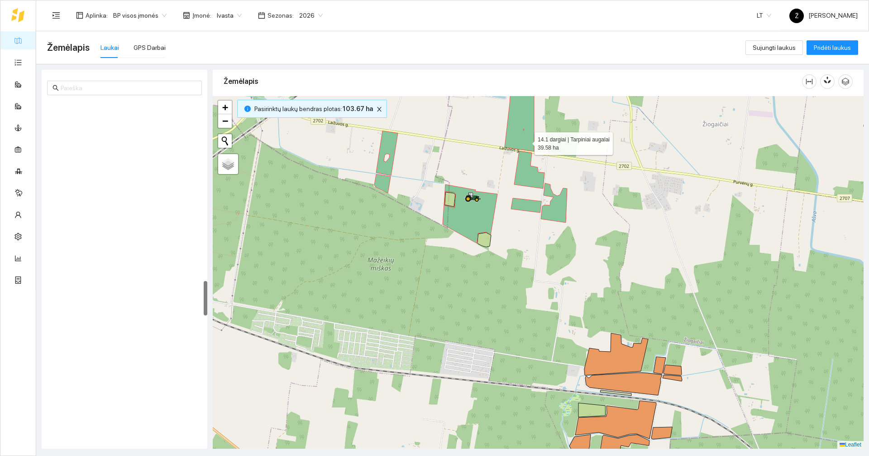
scroll to position [1741, 0]
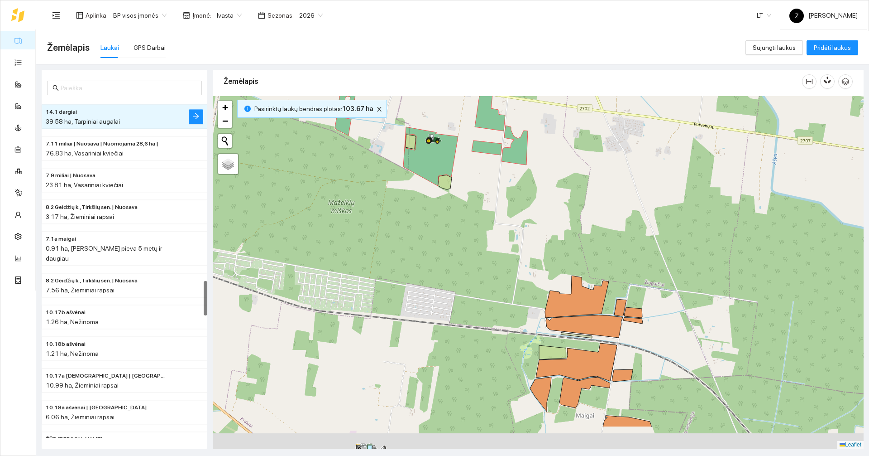
drag, startPoint x: 618, startPoint y: 241, endPoint x: 511, endPoint y: 192, distance: 117.7
click at [566, 201] on div at bounding box center [538, 272] width 651 height 352
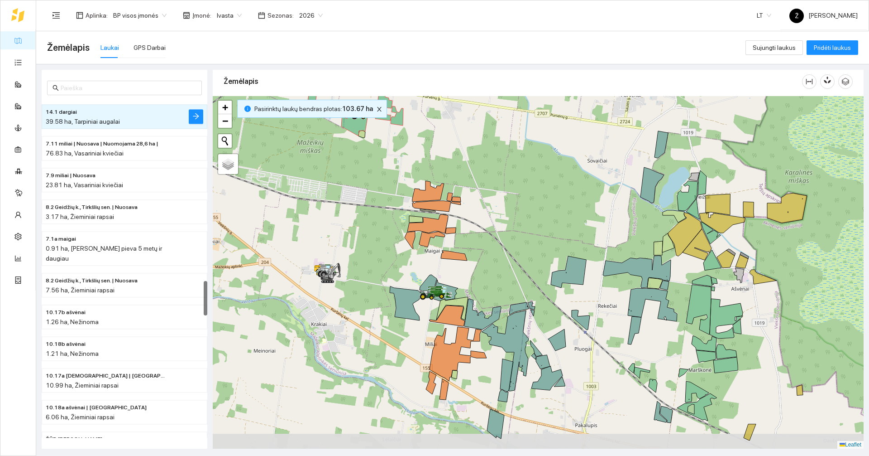
drag, startPoint x: 640, startPoint y: 259, endPoint x: 541, endPoint y: 222, distance: 106.0
click at [547, 223] on div at bounding box center [538, 272] width 651 height 352
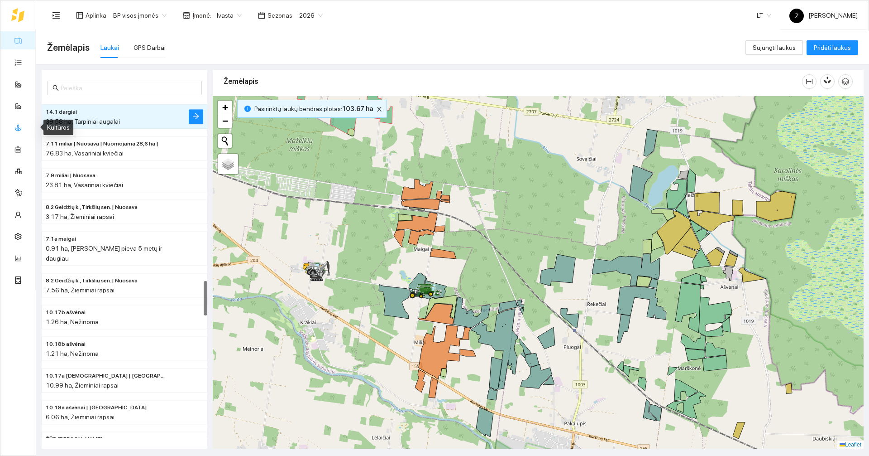
click at [26, 124] on link "Kultūros" at bounding box center [37, 127] width 23 height 7
